Goal: Task Accomplishment & Management: Use online tool/utility

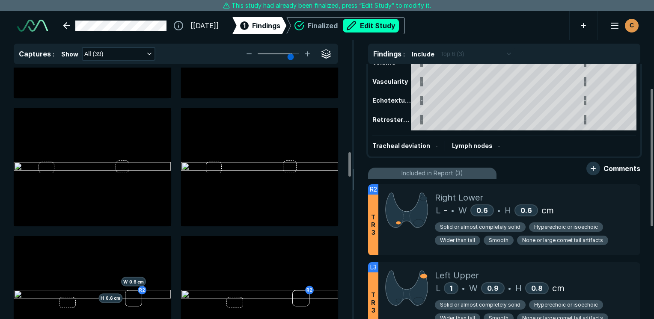
scroll to position [45, 0]
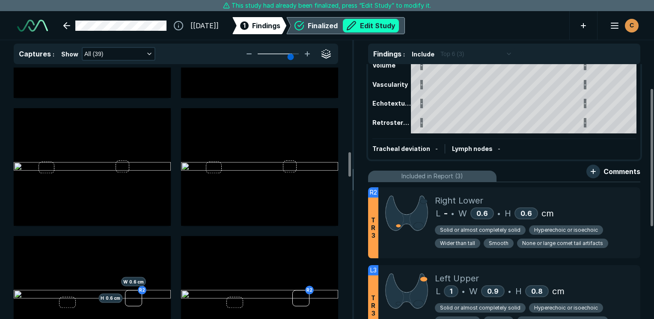
click at [329, 29] on button "Edit Study" at bounding box center [371, 26] width 56 height 14
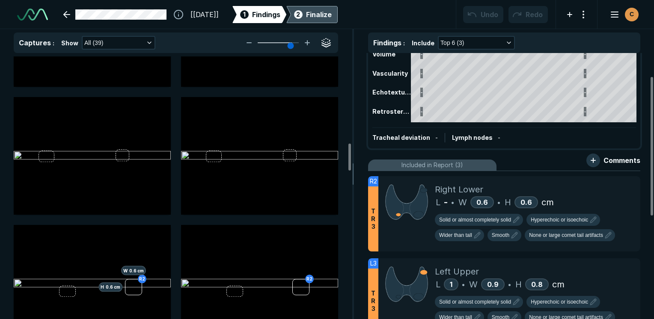
scroll to position [2387, 4041]
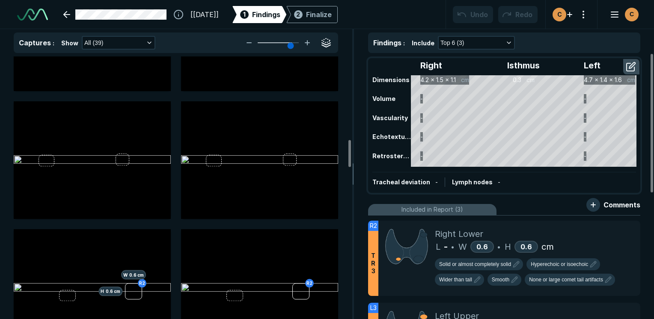
scroll to position [856, 0]
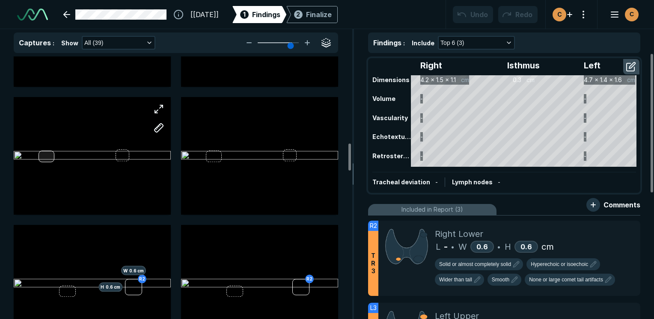
click at [47, 157] on div at bounding box center [92, 156] width 157 height 118
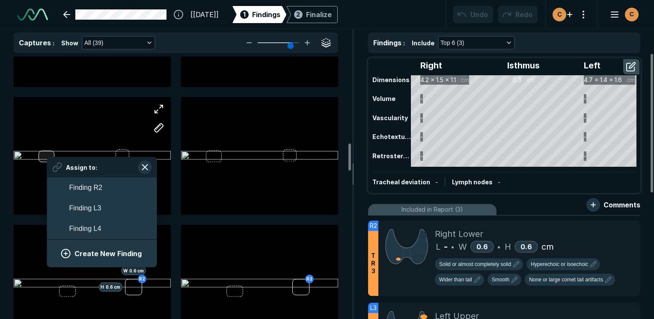
scroll to position [1358, 1587]
click at [99, 253] on button "Create New Finding" at bounding box center [101, 253] width 89 height 17
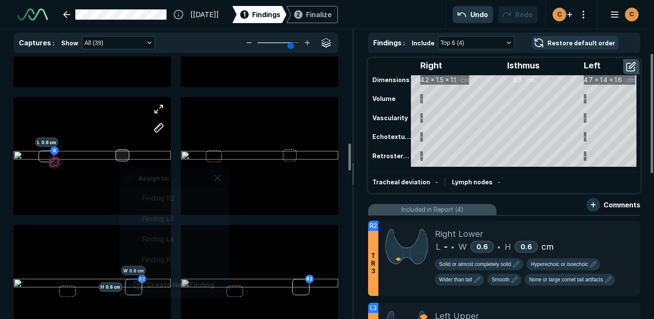
click at [119, 157] on div "R L 0.6 cm Assign to: Finding R2 Finding L3 Finding L4 Finding R Create New Fin…" at bounding box center [92, 156] width 157 height 118
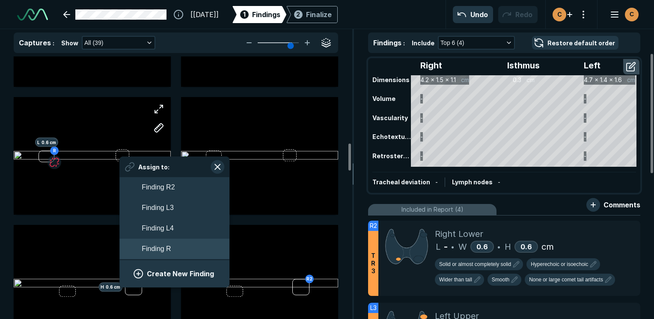
click at [166, 250] on span "Finding R" at bounding box center [156, 249] width 29 height 10
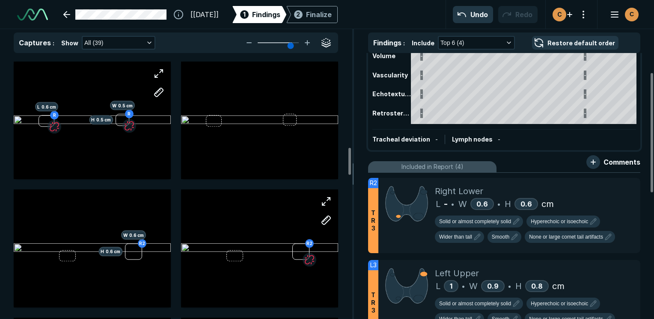
scroll to position [899, 0]
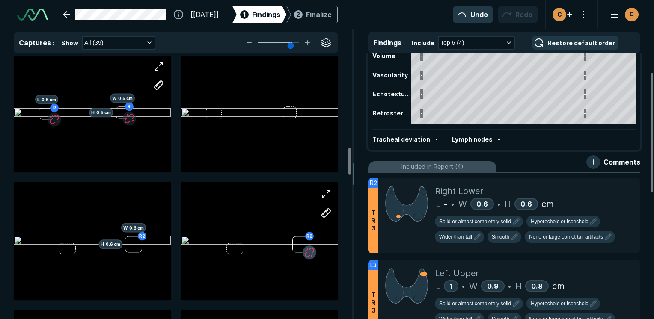
click at [310, 252] on button "button" at bounding box center [310, 253] width 14 height 14
click at [70, 249] on div "R2 H 0.6 cm W 0.6 cm" at bounding box center [92, 241] width 157 height 118
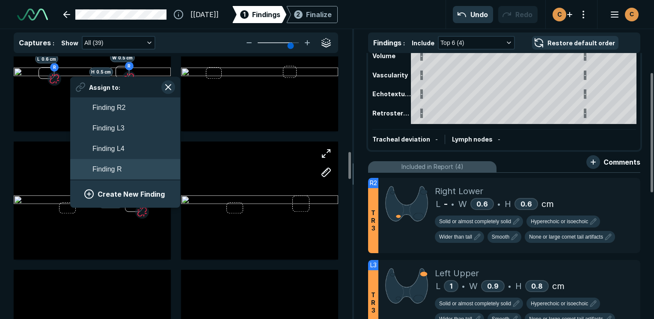
scroll to position [941, 0]
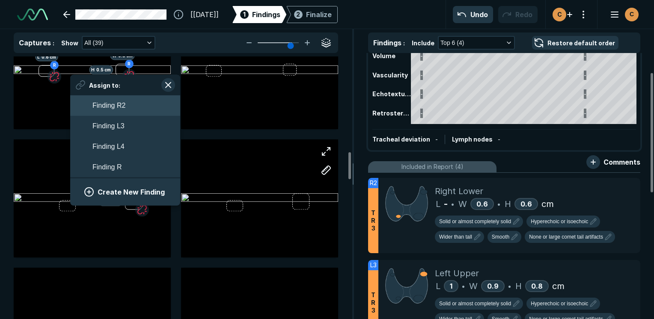
click at [116, 112] on button "Finding R2" at bounding box center [125, 105] width 110 height 21
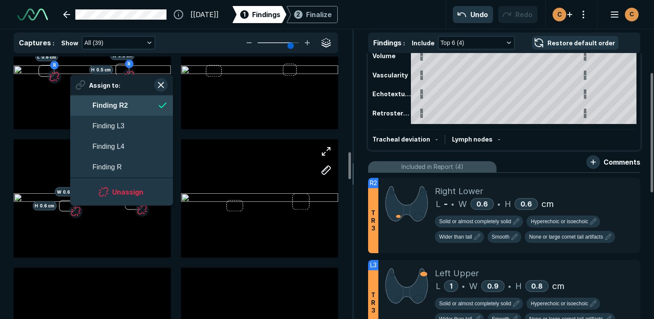
scroll to position [1451, 1561]
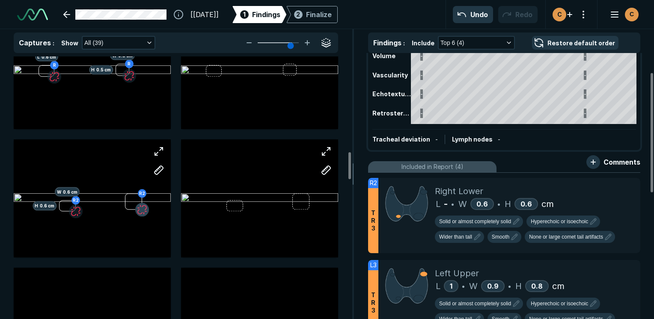
click at [145, 208] on button "button" at bounding box center [142, 210] width 14 height 14
click at [136, 204] on div "R2 H 0.6 cm W 0.6 cm Assign to: Finding R2 Finding L3 Finding L4 Finding R Crea…" at bounding box center [92, 198] width 157 height 118
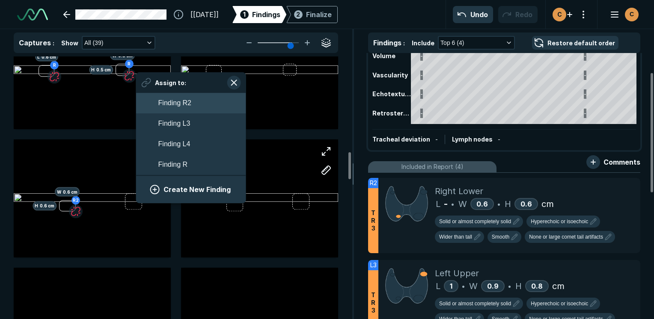
click at [192, 107] on button "Finding R2" at bounding box center [191, 103] width 110 height 21
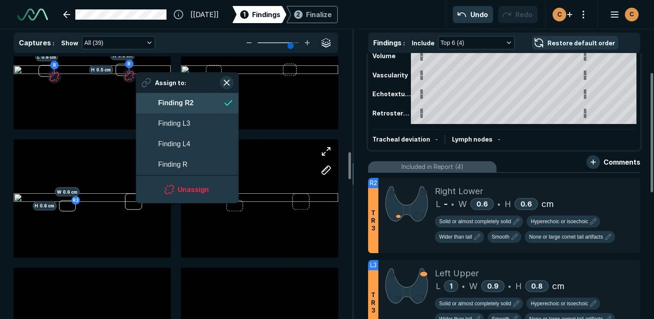
scroll to position [1451, 1561]
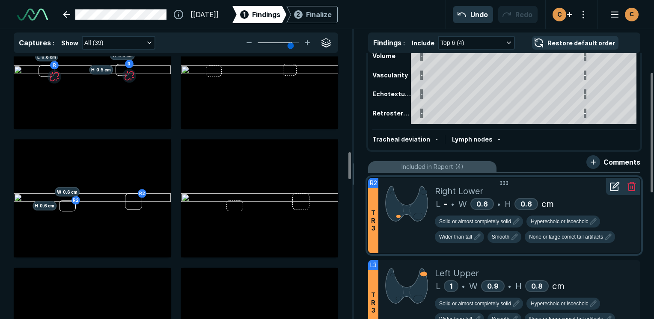
click at [617, 183] on icon at bounding box center [614, 186] width 10 height 10
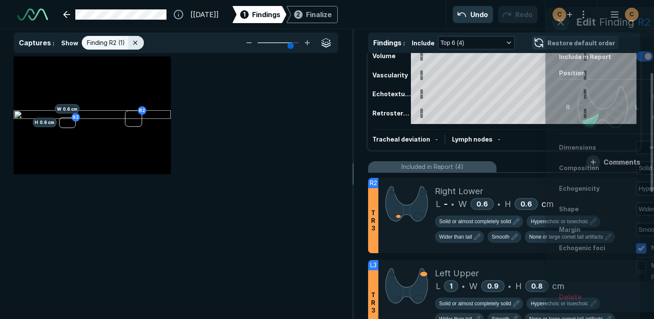
scroll to position [2189, 2546]
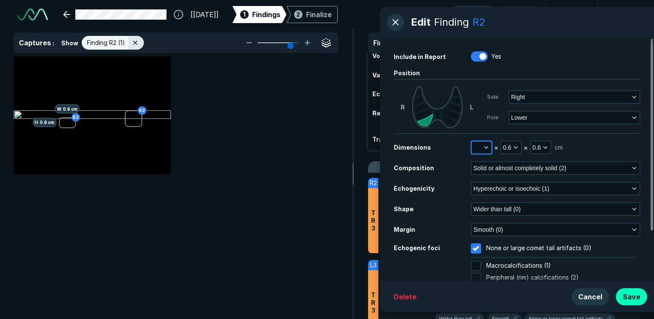
click at [481, 150] on button "button" at bounding box center [482, 148] width 20 height 12
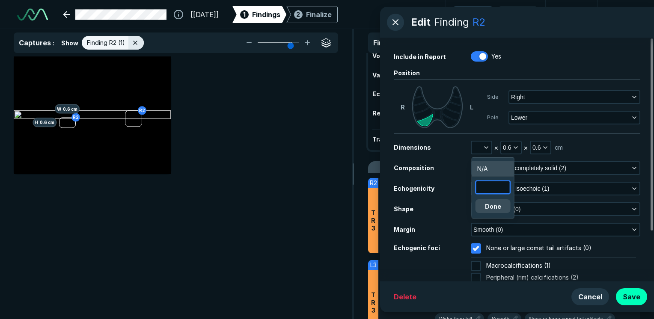
click at [481, 187] on input "text" at bounding box center [492, 187] width 33 height 12
type input "0.6"
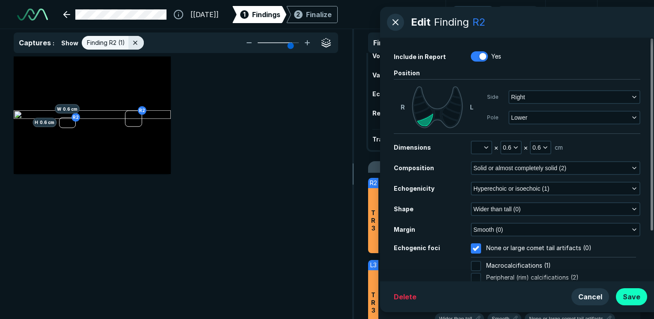
click at [630, 294] on button "Save" at bounding box center [631, 296] width 31 height 17
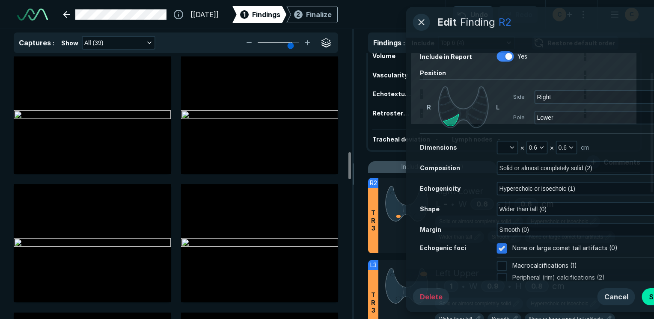
scroll to position [941, 0]
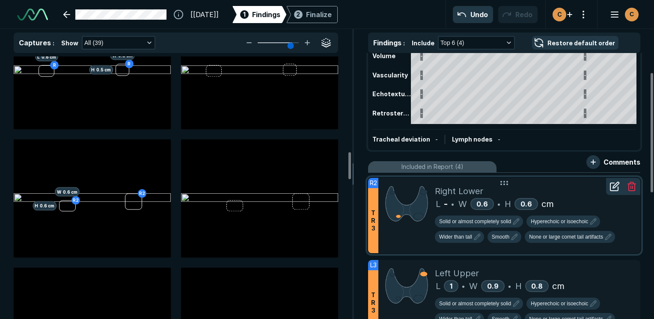
click at [612, 191] on icon at bounding box center [614, 186] width 10 height 10
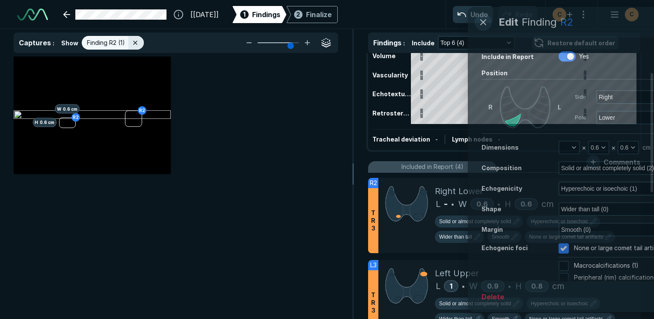
scroll to position [2189, 2546]
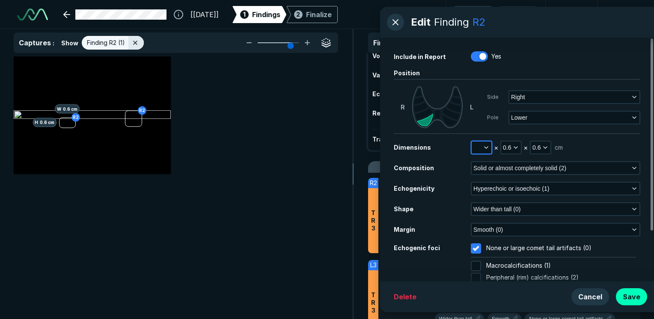
click at [480, 151] on button "button" at bounding box center [482, 148] width 20 height 12
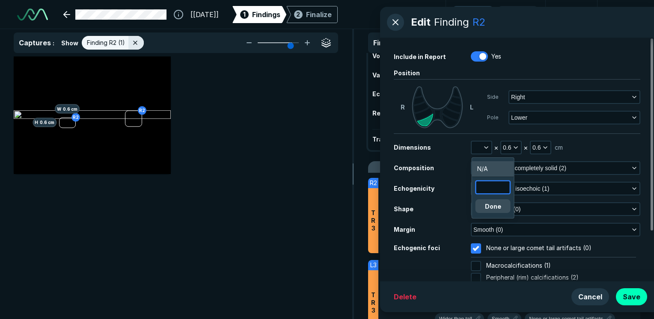
click at [486, 186] on input "text" at bounding box center [492, 187] width 33 height 12
type input "0.6"
click at [491, 206] on button "Done" at bounding box center [492, 206] width 35 height 14
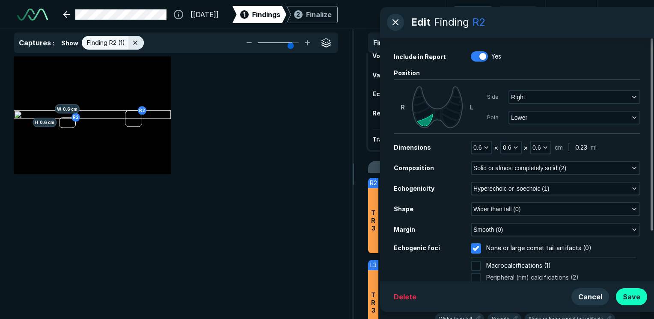
click at [629, 302] on button "Save" at bounding box center [631, 296] width 31 height 17
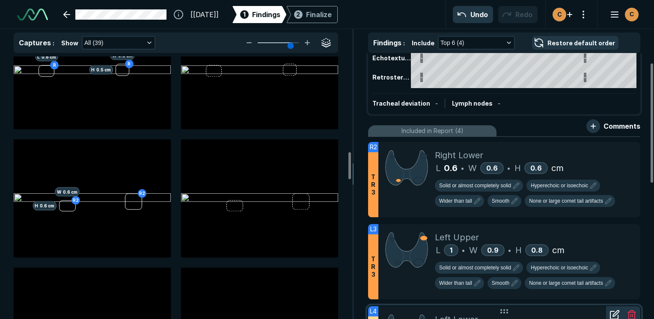
scroll to position [0, 0]
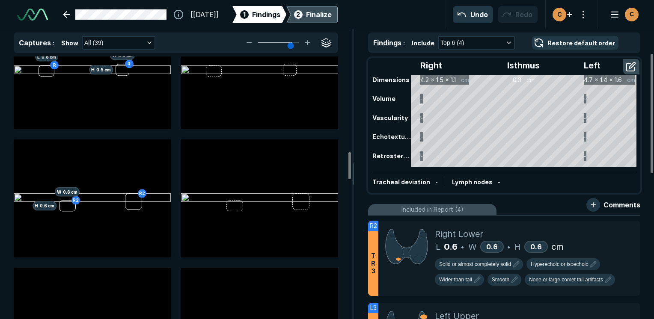
click at [332, 8] on div "2 Finalize" at bounding box center [311, 14] width 39 height 17
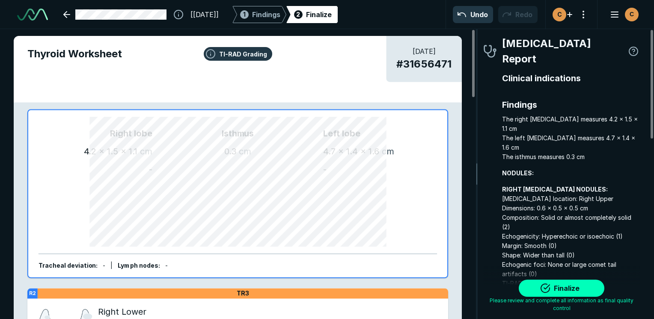
scroll to position [2356, 1792]
click at [591, 285] on button "Finalize" at bounding box center [562, 288] width 86 height 17
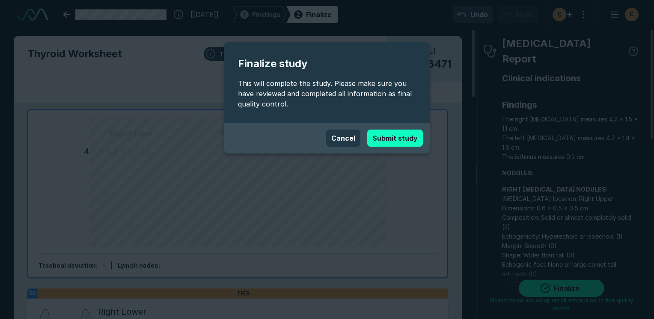
click at [386, 138] on button "Submit study" at bounding box center [395, 138] width 56 height 17
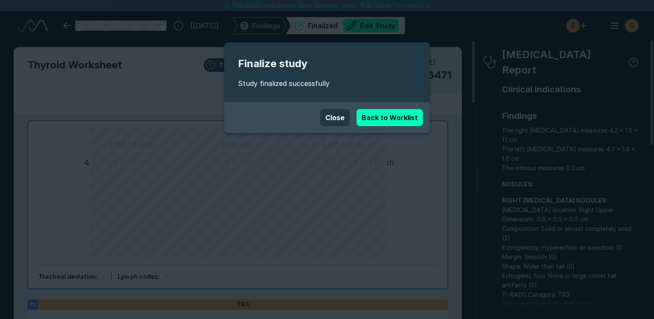
scroll to position [2338, 4041]
click at [341, 119] on button "Close" at bounding box center [335, 117] width 30 height 17
